Goal: Find specific page/section: Locate a particular part of the current website

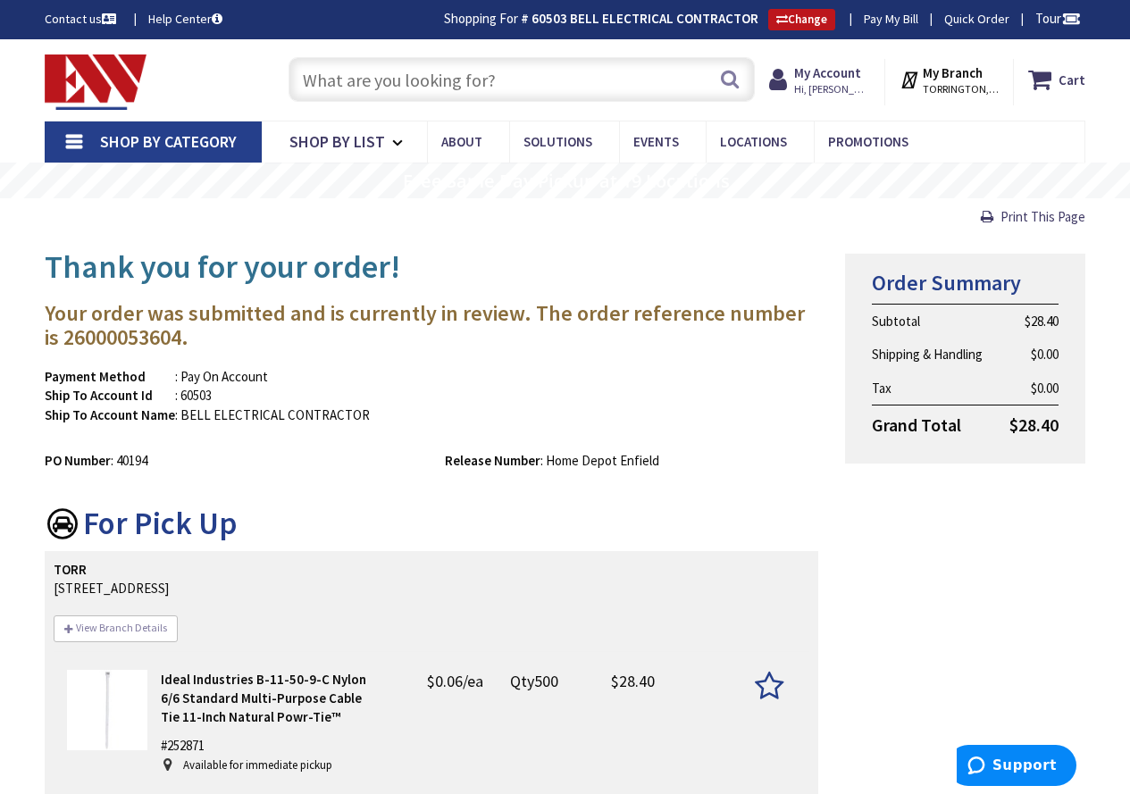
click at [462, 80] on input "text" at bounding box center [522, 79] width 466 height 45
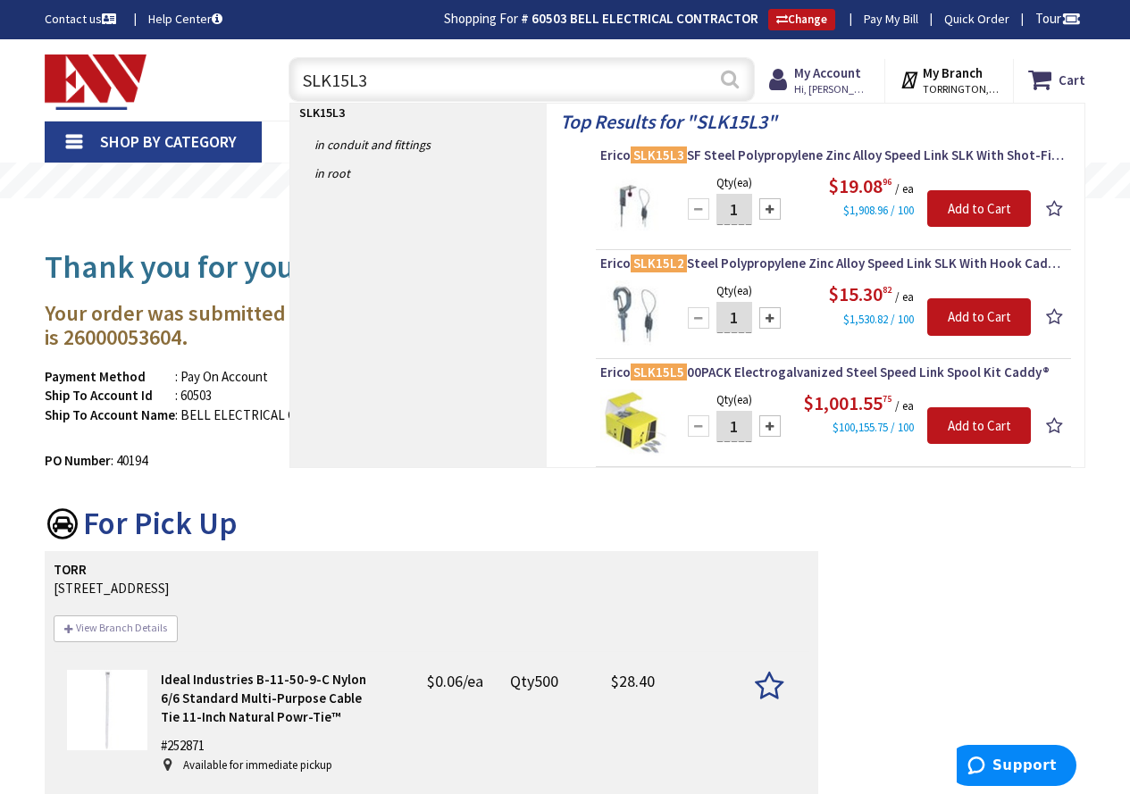
type input "SLK15L3"
click at [726, 77] on button "Search" at bounding box center [729, 79] width 23 height 40
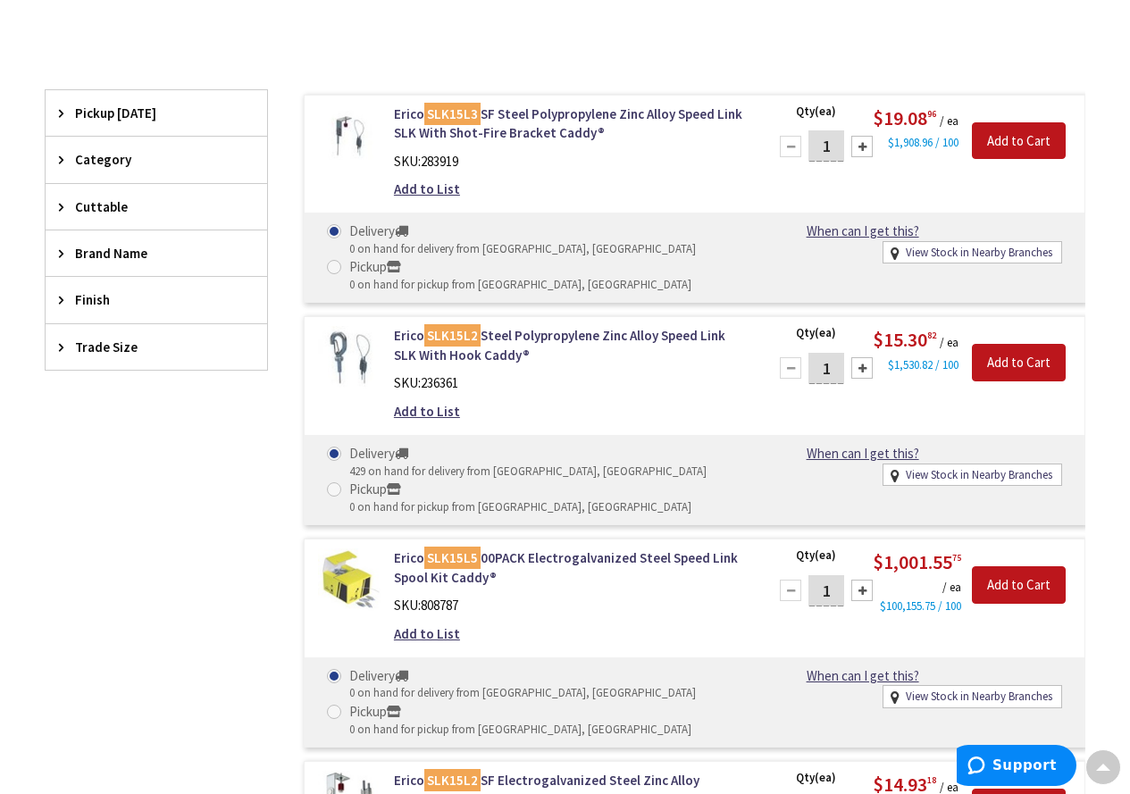
scroll to position [360, 0]
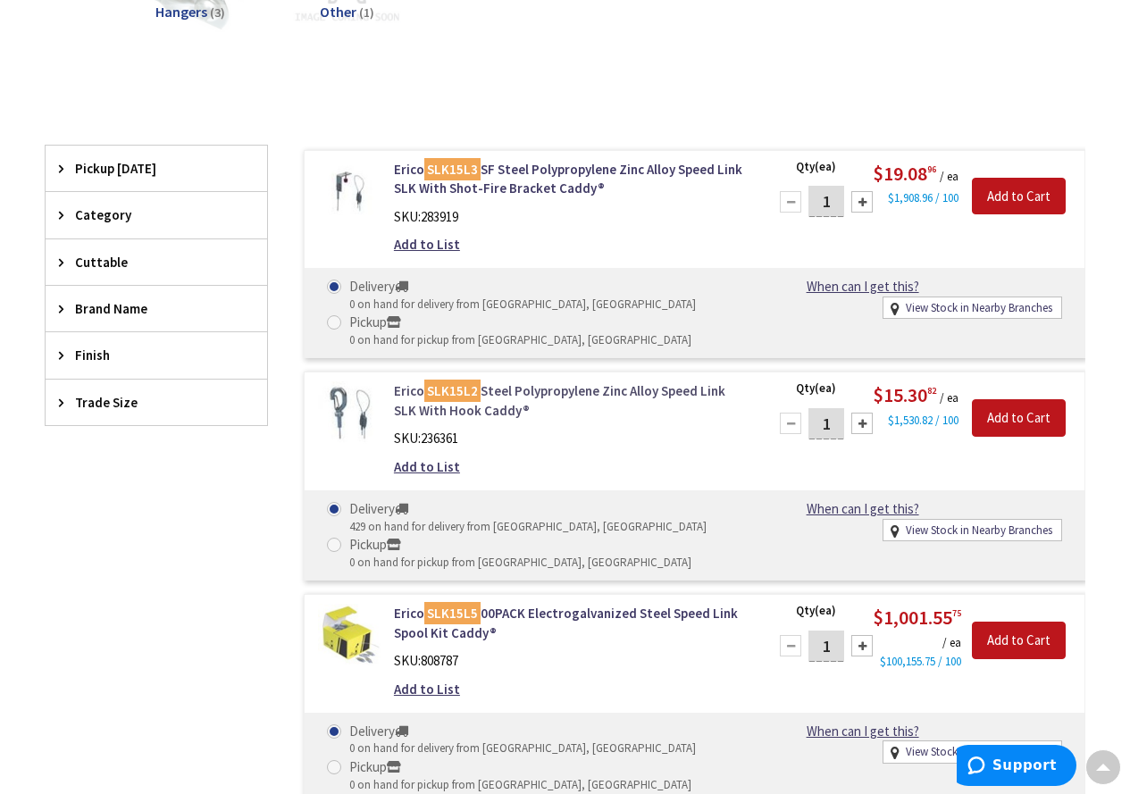
click at [586, 392] on link "Erico SLK15L2 Steel Polypropylene Zinc Alloy Speed Link SLK With Hook Caddy®" at bounding box center [570, 401] width 352 height 38
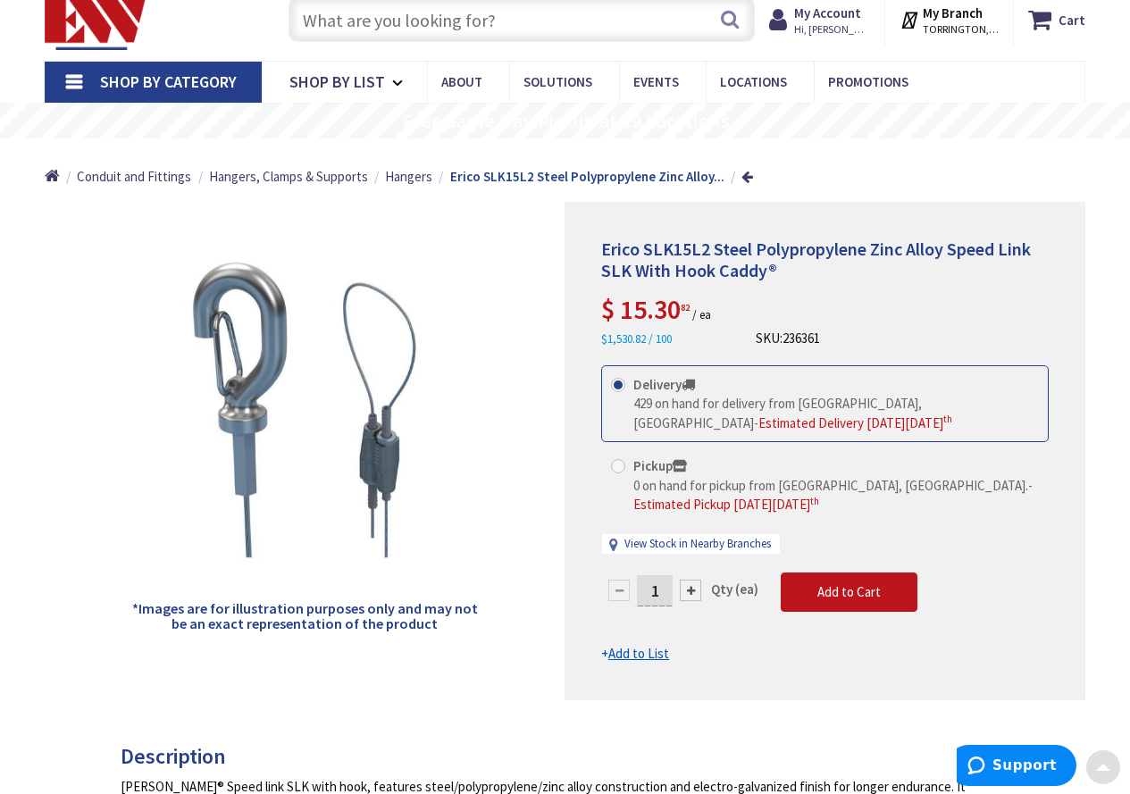
scroll to position [47, 0]
